Goal: Task Accomplishment & Management: Complete application form

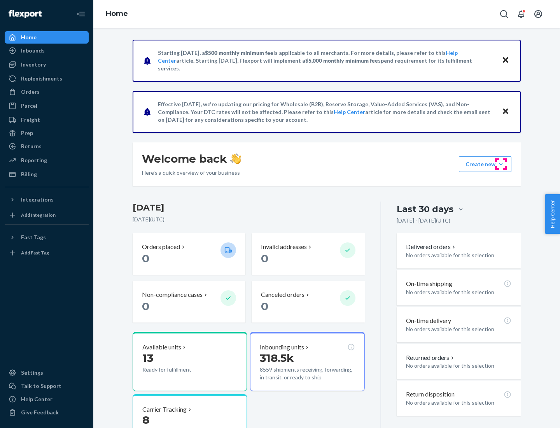
click at [501, 164] on button "Create new Create new inbound Create new order Create new product" at bounding box center [485, 164] width 52 height 16
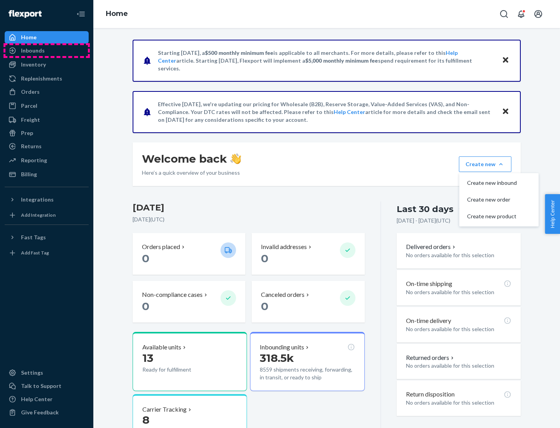
click at [47, 51] on div "Inbounds" at bounding box center [46, 50] width 82 height 11
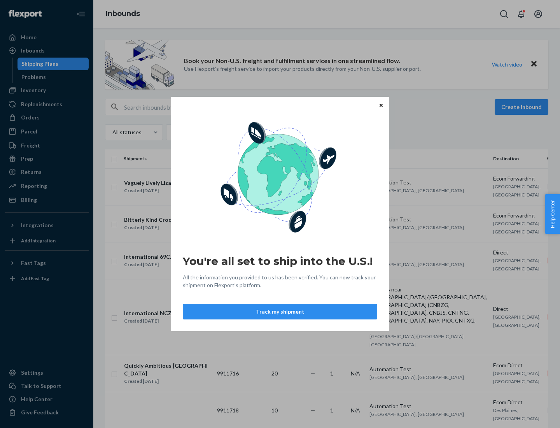
click at [280, 311] on button "Track my shipment" at bounding box center [280, 312] width 194 height 16
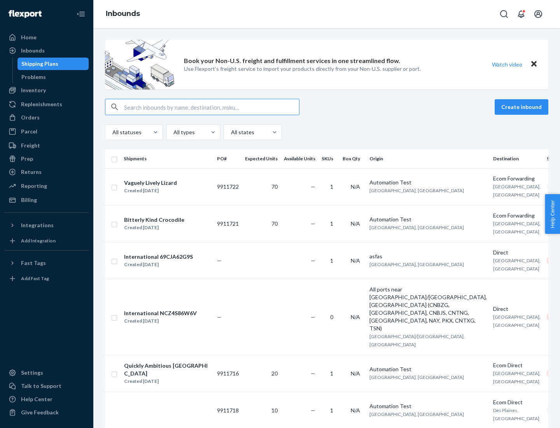
click at [522, 107] on button "Create inbound" at bounding box center [521, 107] width 54 height 16
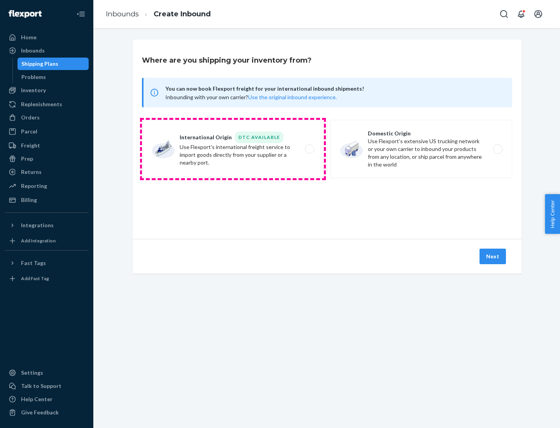
click at [233, 149] on label "International Origin DTC Available Use Flexport's international freight service…" at bounding box center [233, 149] width 182 height 58
click at [309, 149] on input "International Origin DTC Available Use Flexport's international freight service…" at bounding box center [311, 149] width 5 height 5
radio input "true"
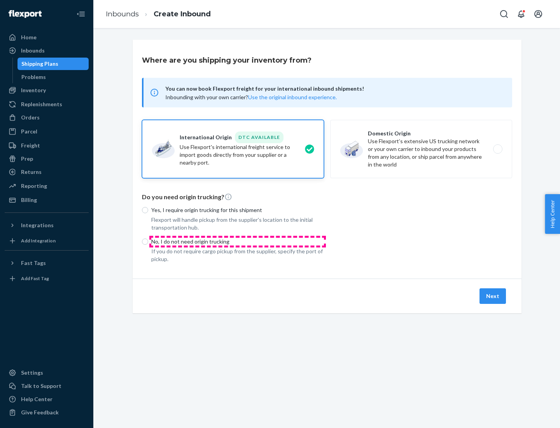
click at [238, 241] on p "No, I do not need origin trucking" at bounding box center [237, 242] width 173 height 8
click at [148, 241] on input "No, I do not need origin trucking" at bounding box center [145, 241] width 6 height 6
radio input "true"
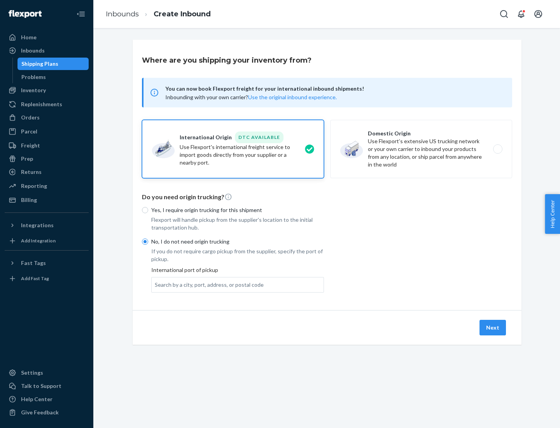
click at [207, 284] on div "Search by a city, port, address, or postal code" at bounding box center [209, 285] width 109 height 8
click at [155, 284] on input "Search by a city, port, address, or postal code" at bounding box center [155, 285] width 1 height 8
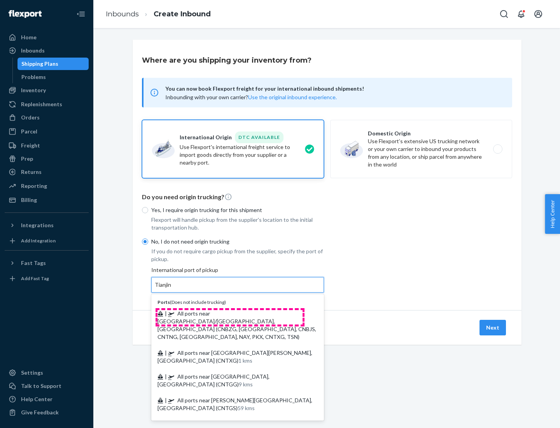
click at [230, 313] on span "| All ports near [GEOGRAPHIC_DATA]/[GEOGRAPHIC_DATA], [GEOGRAPHIC_DATA] (CNBZG,…" at bounding box center [236, 325] width 159 height 30
click at [172, 288] on input "Tianjin" at bounding box center [163, 285] width 17 height 8
type input "All ports near [GEOGRAPHIC_DATA]/[GEOGRAPHIC_DATA], [GEOGRAPHIC_DATA] (CNBZG, […"
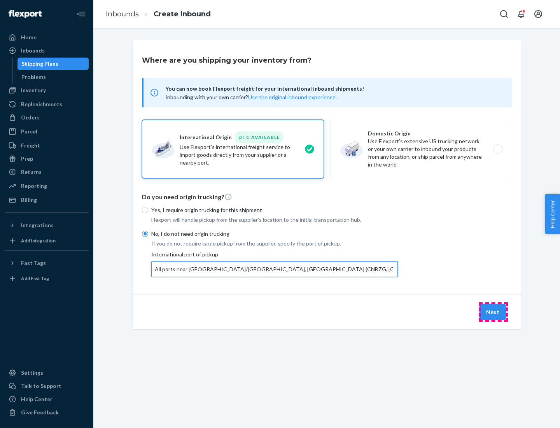
click at [493, 311] on button "Next" at bounding box center [492, 312] width 26 height 16
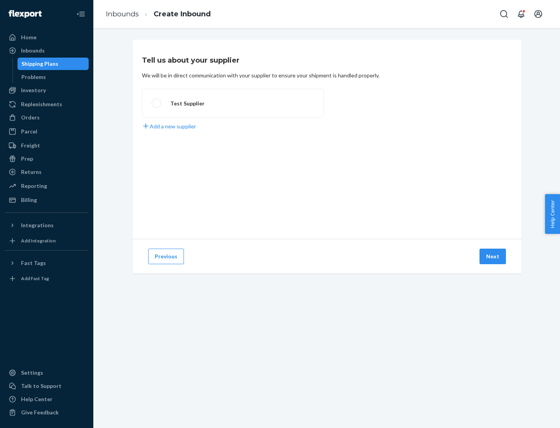
click at [233, 103] on label "Test Supplier" at bounding box center [233, 103] width 182 height 29
click at [157, 103] on input "Test Supplier" at bounding box center [154, 103] width 5 height 5
radio input "true"
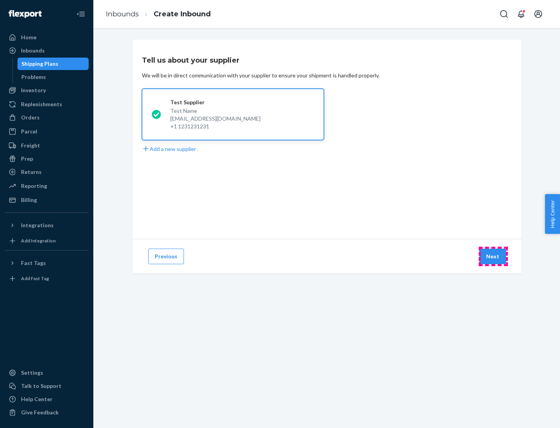
click at [493, 256] on button "Next" at bounding box center [492, 256] width 26 height 16
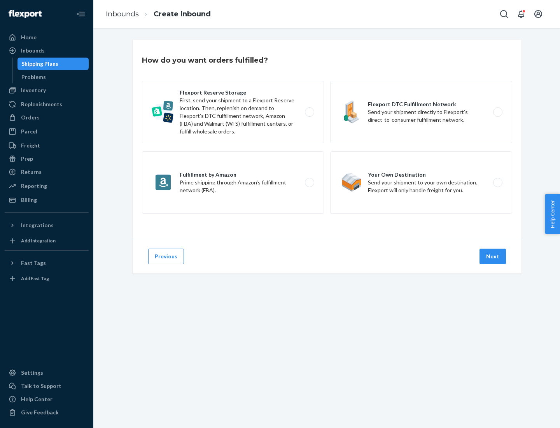
click at [233, 112] on label "Flexport Reserve Storage First, send your shipment to a Flexport Reserve locati…" at bounding box center [233, 112] width 182 height 62
click at [309, 112] on input "Flexport Reserve Storage First, send your shipment to a Flexport Reserve locati…" at bounding box center [311, 112] width 5 height 5
radio input "true"
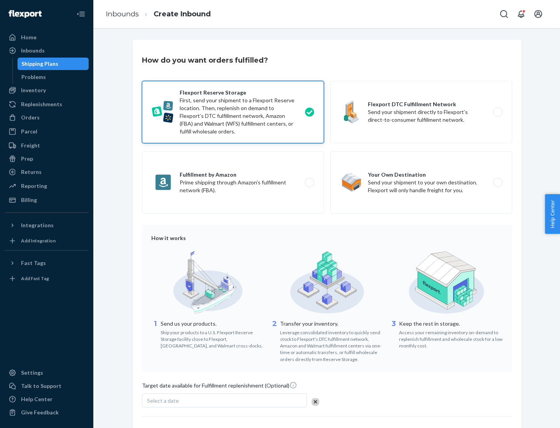
scroll to position [64, 0]
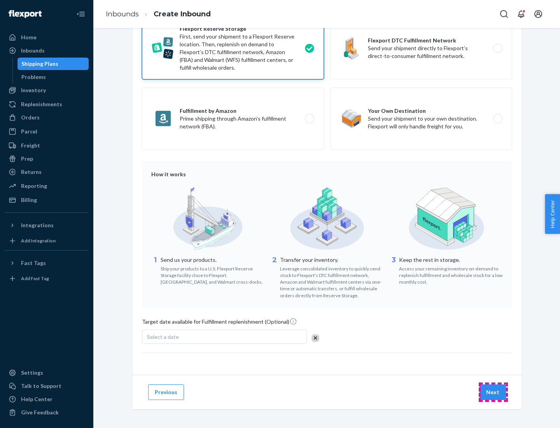
click at [493, 391] on button "Next" at bounding box center [492, 392] width 26 height 16
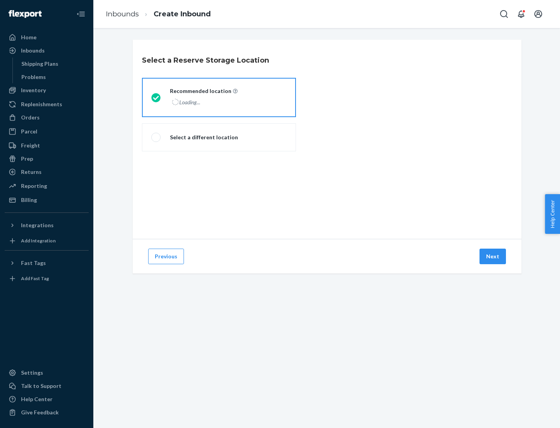
click at [219, 97] on div "Loading..." at bounding box center [203, 101] width 66 height 11
click at [156, 97] on input "Recommended location Loading..." at bounding box center [153, 97] width 5 height 5
click at [493, 256] on button "Next" at bounding box center [492, 256] width 26 height 16
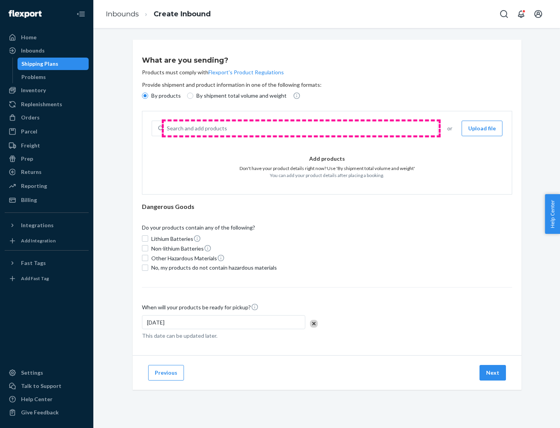
click at [301, 128] on div "Search and add products" at bounding box center [301, 128] width 274 height 14
click at [168, 128] on input "Search and add products" at bounding box center [167, 128] width 1 height 8
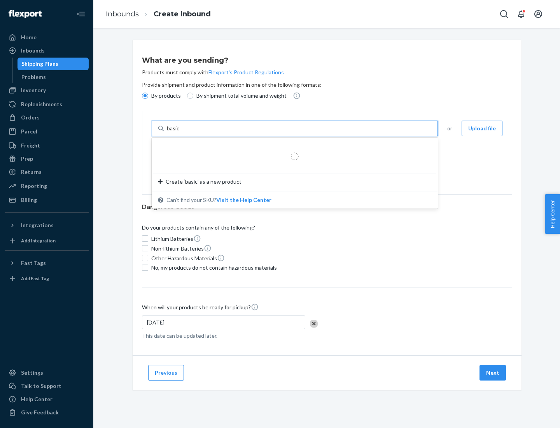
type input "basic"
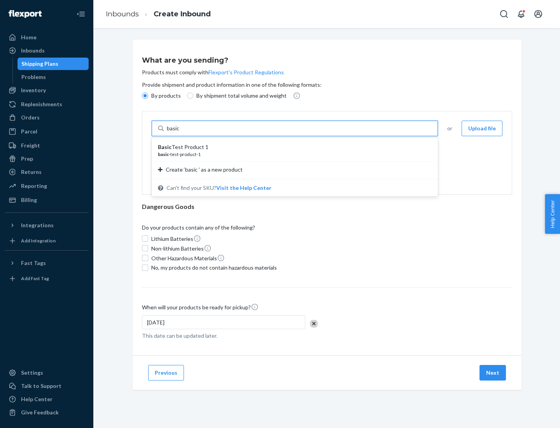
click at [292, 147] on div "Basic Test Product 1" at bounding box center [291, 147] width 267 height 8
click at [181, 132] on input "basic" at bounding box center [174, 128] width 14 height 8
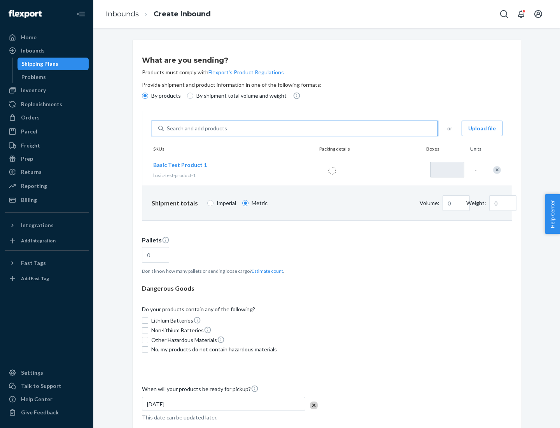
type input "1"
type input "1.09"
type input "3.27"
type input "3"
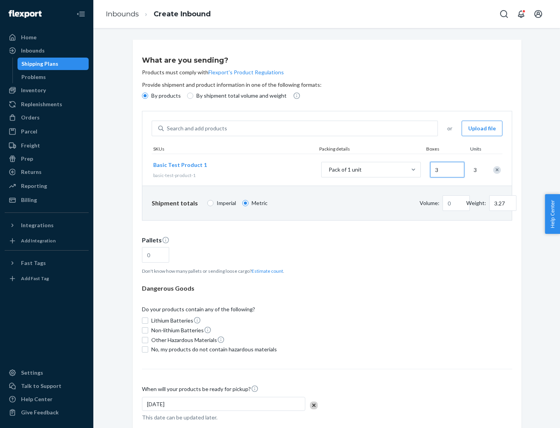
type input "0.01"
type input "32.66"
type input "30"
type input "0.07"
type input "326.59"
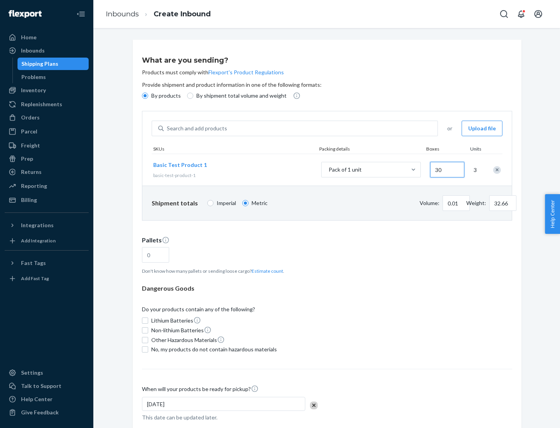
type input "300"
type input "0.68"
type input "3265.86"
type input "3000"
type input "1.09"
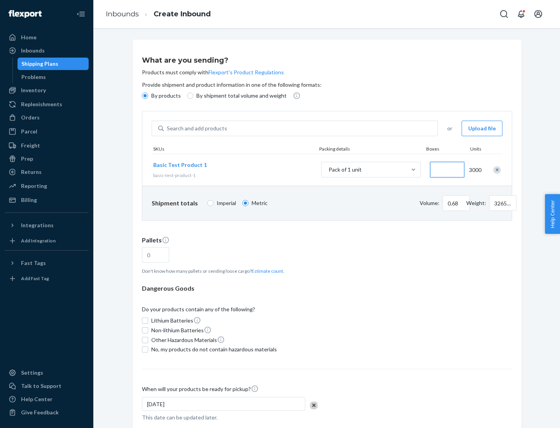
type input "1"
type input "10.89"
type input "10"
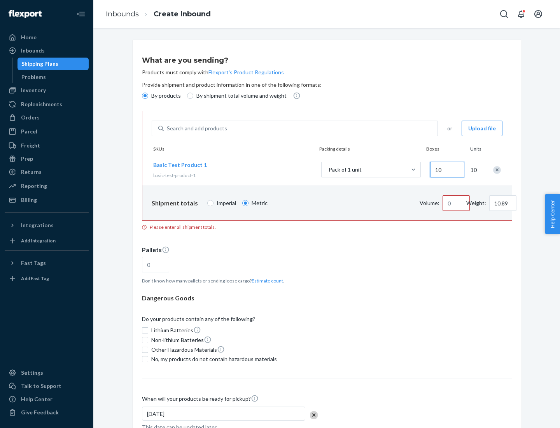
type input "0.02"
type input "108.86"
type input "100"
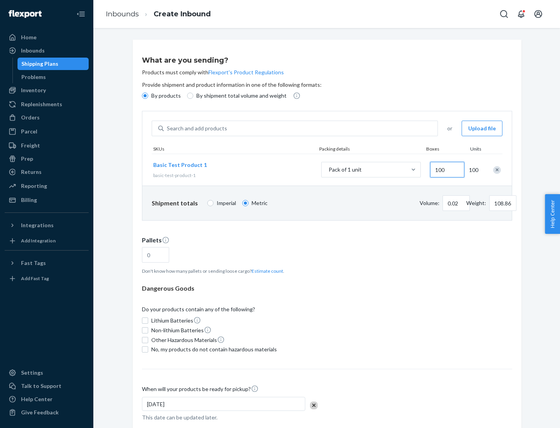
type input "0.23"
type input "1088.62"
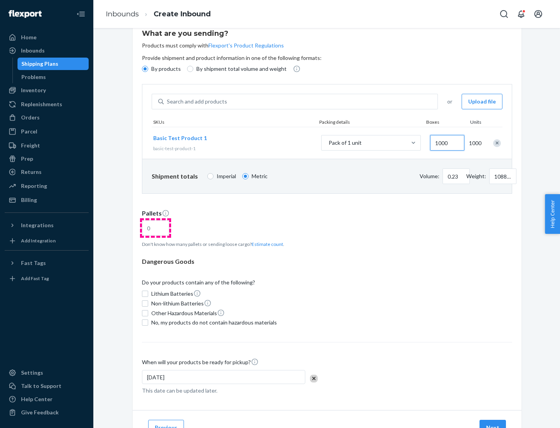
type input "1000"
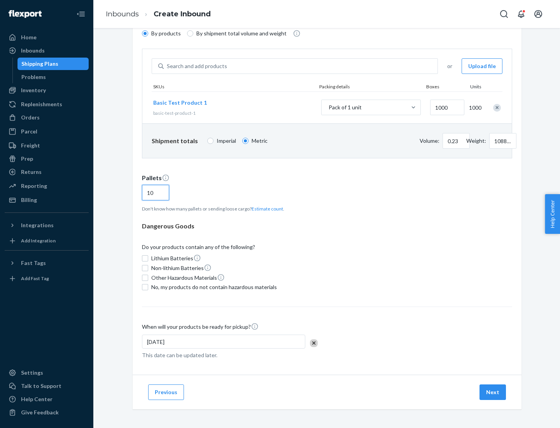
type input "10"
click at [213, 287] on span "No, my products do not contain hazardous materials" at bounding box center [214, 287] width 126 height 8
click at [148, 287] on input "No, my products do not contain hazardous materials" at bounding box center [145, 287] width 6 height 6
checkbox input "true"
click at [493, 392] on button "Next" at bounding box center [492, 392] width 26 height 16
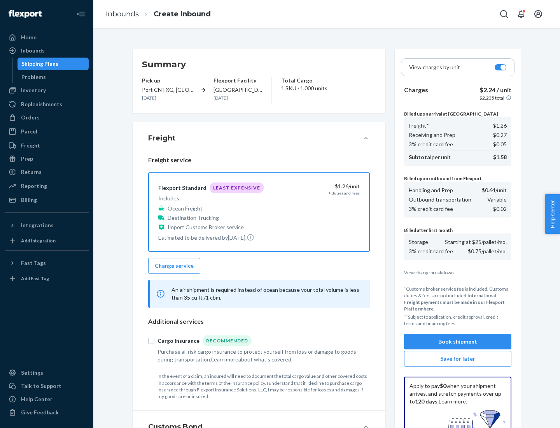
scroll to position [114, 0]
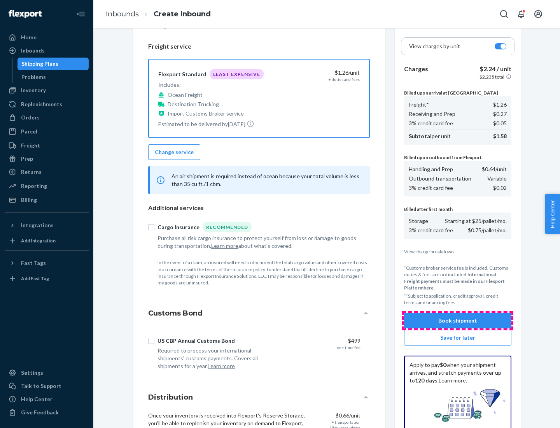
click at [458, 320] on button "Book shipment" at bounding box center [457, 321] width 107 height 16
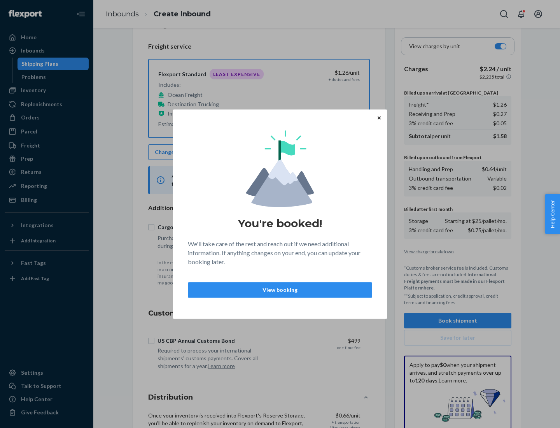
click at [280, 289] on p "View booking" at bounding box center [279, 290] width 171 height 8
